Goal: Navigation & Orientation: Find specific page/section

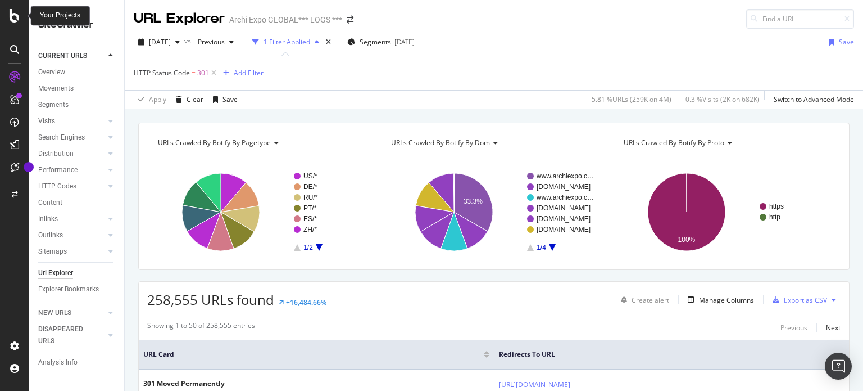
click at [16, 15] on icon at bounding box center [15, 15] width 10 height 13
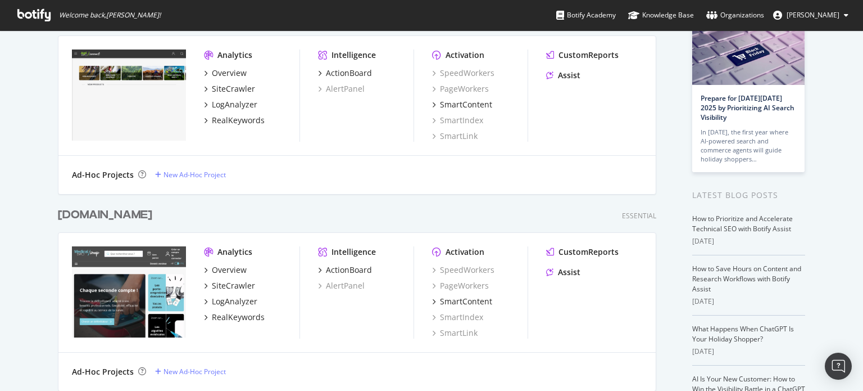
scroll to position [394, 0]
